Goal: Navigation & Orientation: Find specific page/section

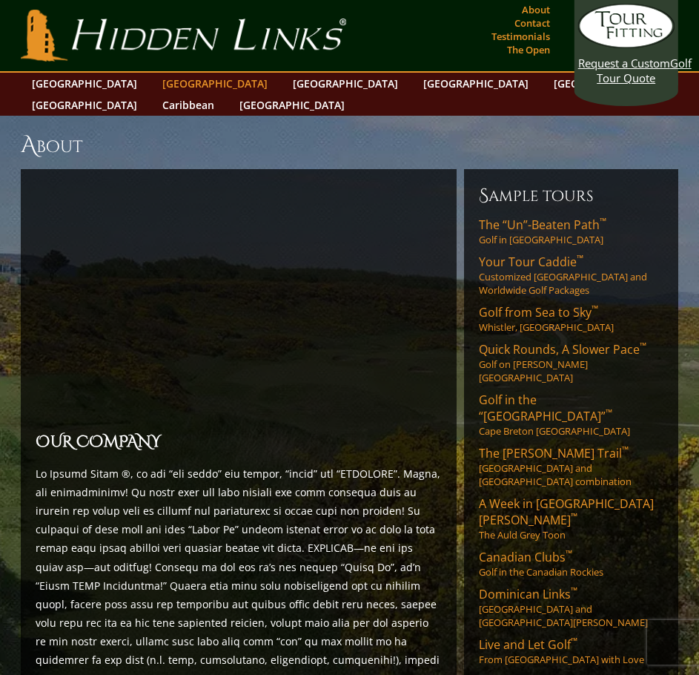
click at [188, 82] on link "[GEOGRAPHIC_DATA]" at bounding box center [215, 84] width 120 height 22
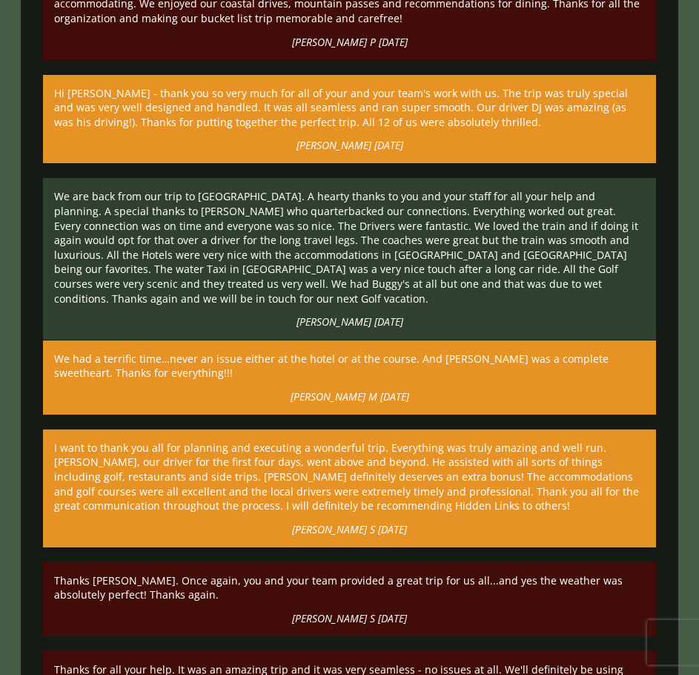
scroll to position [7934, 0]
